Goal: Information Seeking & Learning: Find specific fact

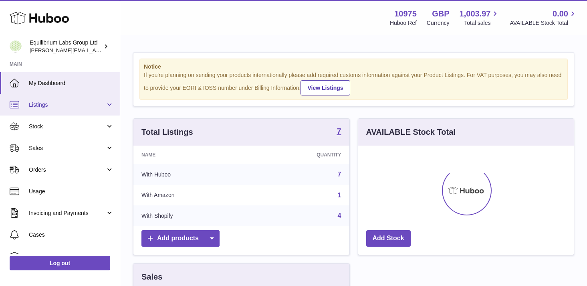
scroll to position [125, 216]
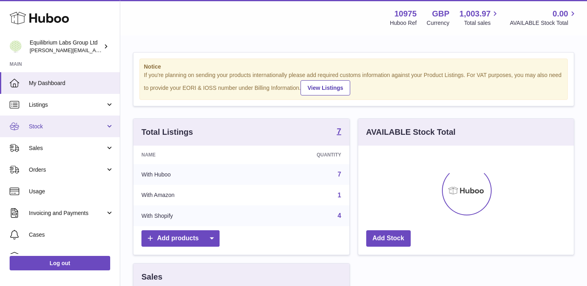
click at [90, 133] on link "Stock" at bounding box center [60, 126] width 120 height 22
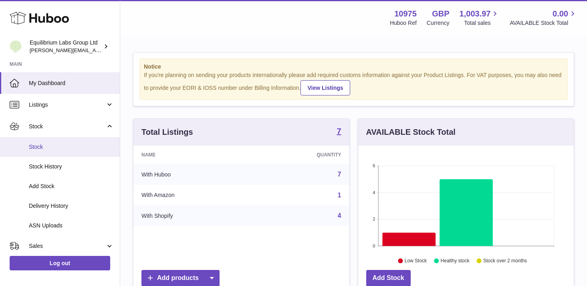
click at [74, 147] on span "Stock" at bounding box center [71, 147] width 85 height 8
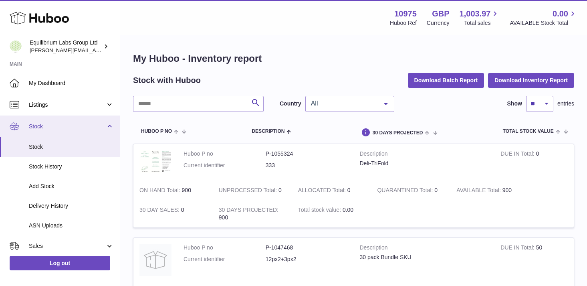
click at [93, 127] on span "Stock" at bounding box center [67, 127] width 77 height 8
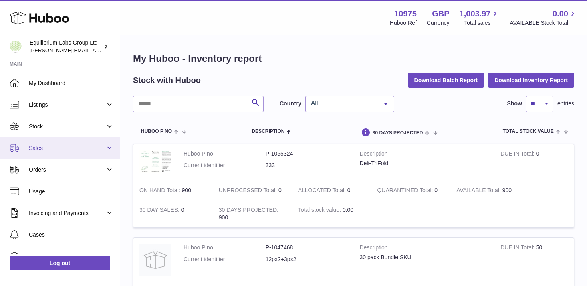
click at [94, 150] on span "Sales" at bounding box center [67, 148] width 77 height 8
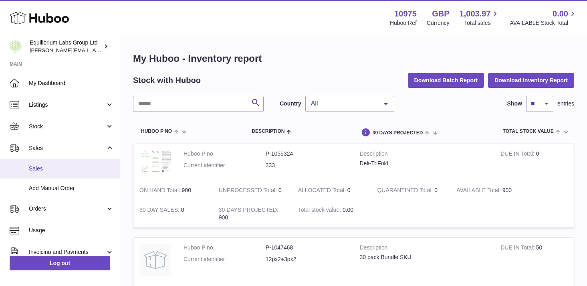
click at [68, 167] on span "Sales" at bounding box center [71, 169] width 85 height 8
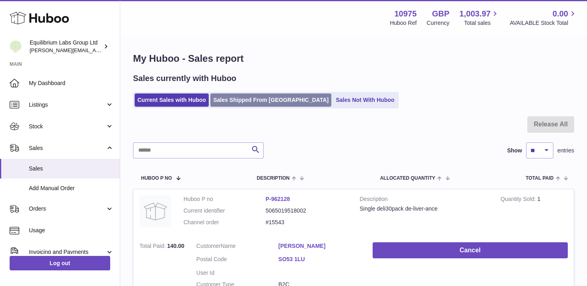
click at [270, 101] on link "Sales Shipped From [GEOGRAPHIC_DATA]" at bounding box center [270, 99] width 121 height 13
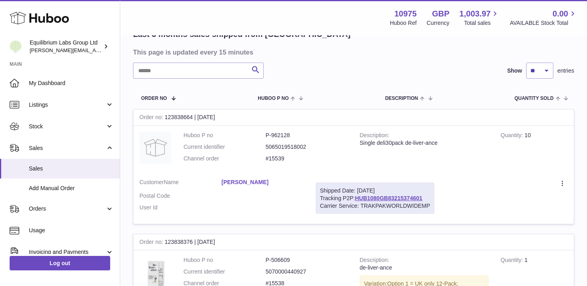
scroll to position [72, 0]
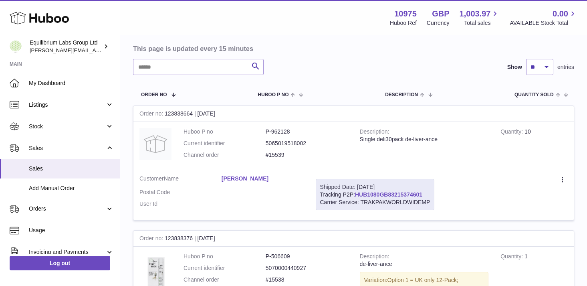
click at [383, 192] on link "HUB1080GB83215374601" at bounding box center [388, 194] width 67 height 6
click at [301, 169] on td "Customer Name [PERSON_NAME] Postal Code User Id" at bounding box center [221, 195] width 176 height 52
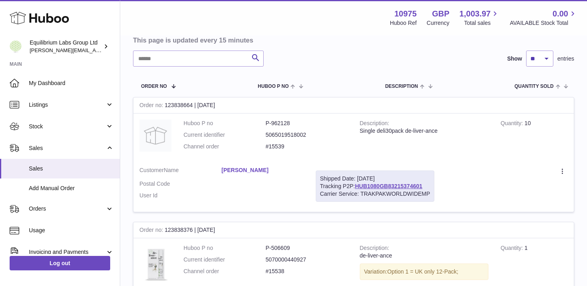
scroll to position [84, 0]
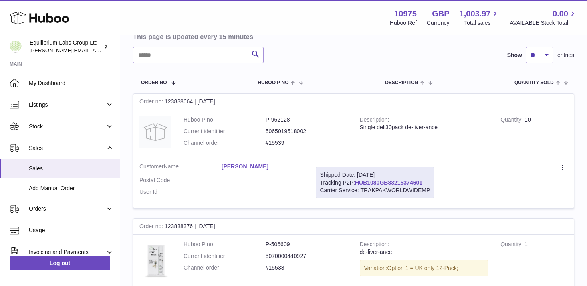
click at [363, 183] on link "HUB1080GB83215374601" at bounding box center [388, 182] width 67 height 6
click at [463, 157] on td "Create a ticket Duplicate Order" at bounding box center [506, 183] width 133 height 52
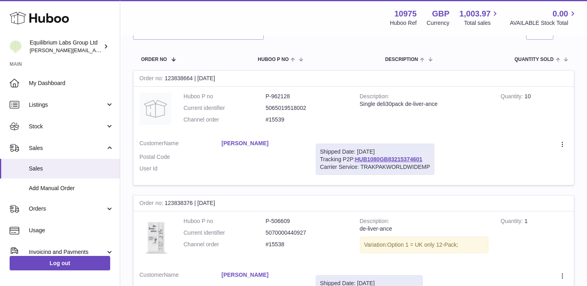
scroll to position [109, 0]
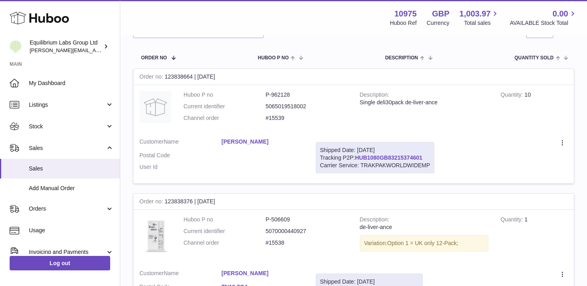
click at [384, 156] on link "HUB1080GB83215374601" at bounding box center [388, 157] width 67 height 6
click at [424, 125] on td "Description Single deli30pack de-liver-ance" at bounding box center [424, 108] width 141 height 47
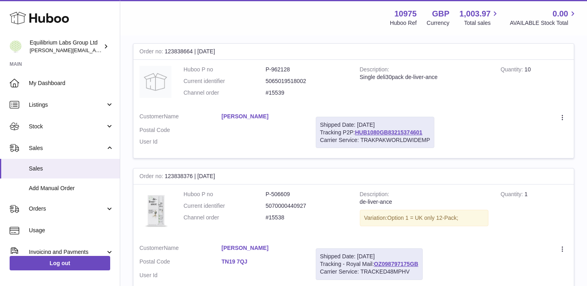
scroll to position [139, 0]
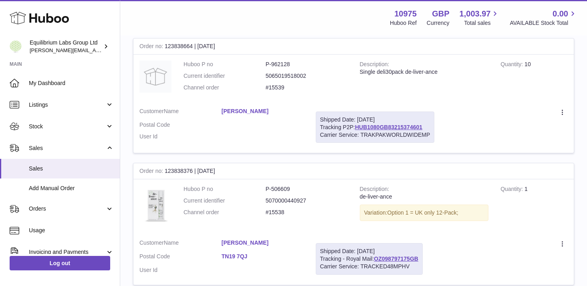
drag, startPoint x: 210, startPoint y: 111, endPoint x: 254, endPoint y: 112, distance: 43.3
click at [254, 112] on dl "Customer Name [PERSON_NAME] Postal Code User Id" at bounding box center [221, 125] width 164 height 37
copy dl "[PERSON_NAME]"
click at [397, 126] on link "HUB1080GB83215374601" at bounding box center [388, 127] width 67 height 6
click at [292, 113] on link "[PERSON_NAME]" at bounding box center [263, 111] width 82 height 8
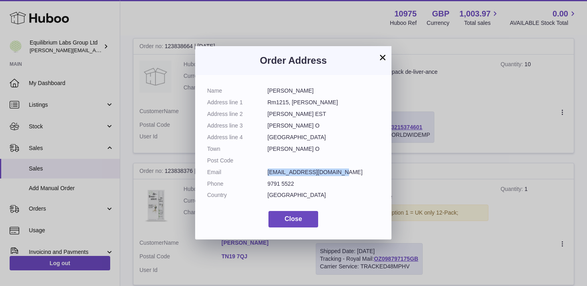
drag, startPoint x: 337, startPoint y: 171, endPoint x: 267, endPoint y: 171, distance: 69.7
click at [268, 171] on dd "[EMAIL_ADDRESS][DOMAIN_NAME]" at bounding box center [324, 172] width 112 height 8
copy dd "[EMAIL_ADDRESS][DOMAIN_NAME]"
click at [383, 56] on button "×" at bounding box center [383, 57] width 10 height 10
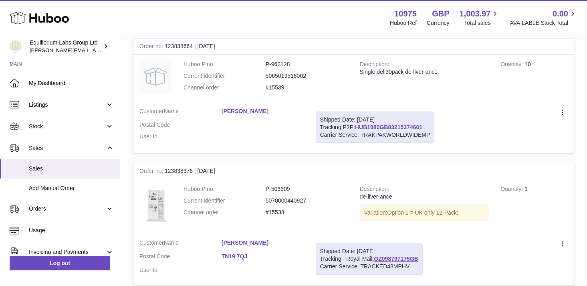
click at [371, 128] on link "HUB1080GB83215374601" at bounding box center [388, 127] width 67 height 6
